Goal: Go to known website: Access a specific website the user already knows

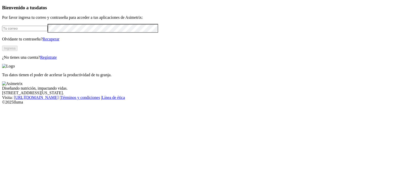
type input "[PERSON_NAME][EMAIL_ADDRESS][PERSON_NAME][DOMAIN_NAME]"
click at [17, 51] on button "Ingresa" at bounding box center [9, 48] width 15 height 5
